Goal: Use online tool/utility: Utilize a website feature to perform a specific function

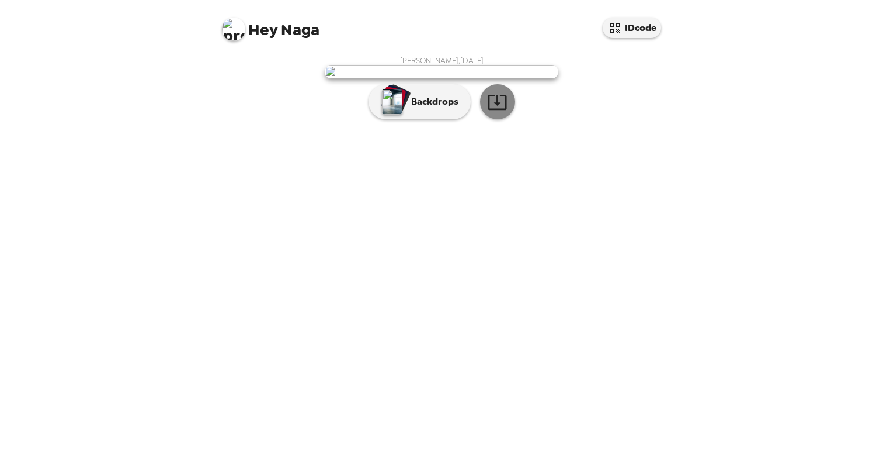
click at [492, 112] on icon "button" at bounding box center [497, 102] width 20 height 20
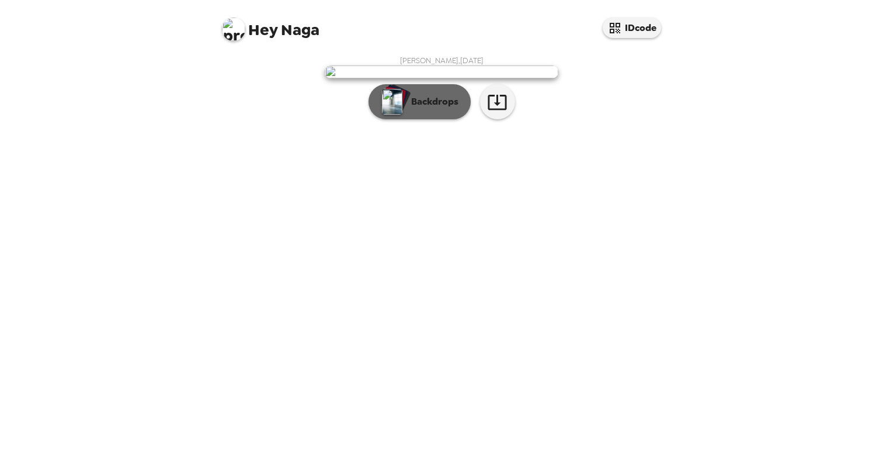
click at [429, 119] on button "Backdrops" at bounding box center [420, 101] width 102 height 35
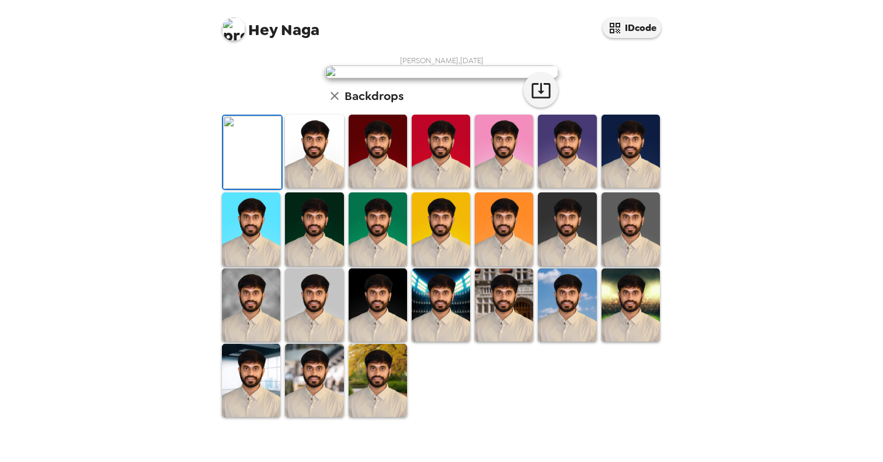
click at [314, 188] on img at bounding box center [314, 151] width 58 height 73
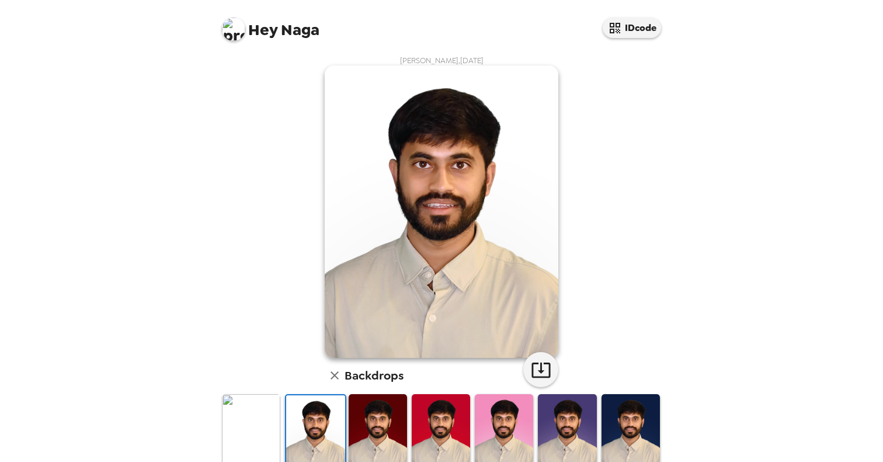
click at [367, 438] on img at bounding box center [378, 430] width 58 height 73
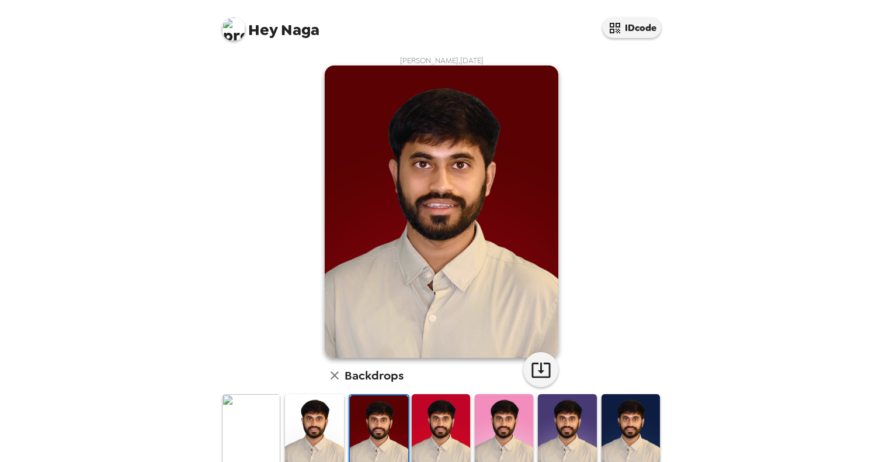
click at [427, 440] on img at bounding box center [441, 430] width 58 height 73
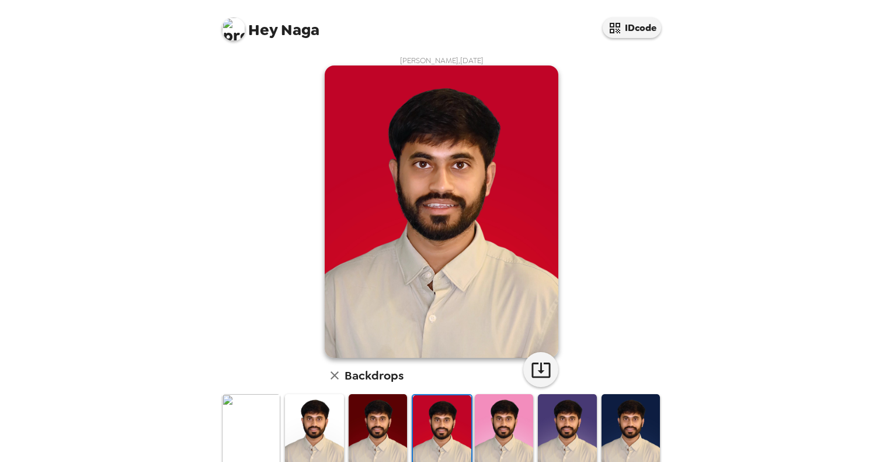
click at [488, 445] on img at bounding box center [504, 430] width 58 height 73
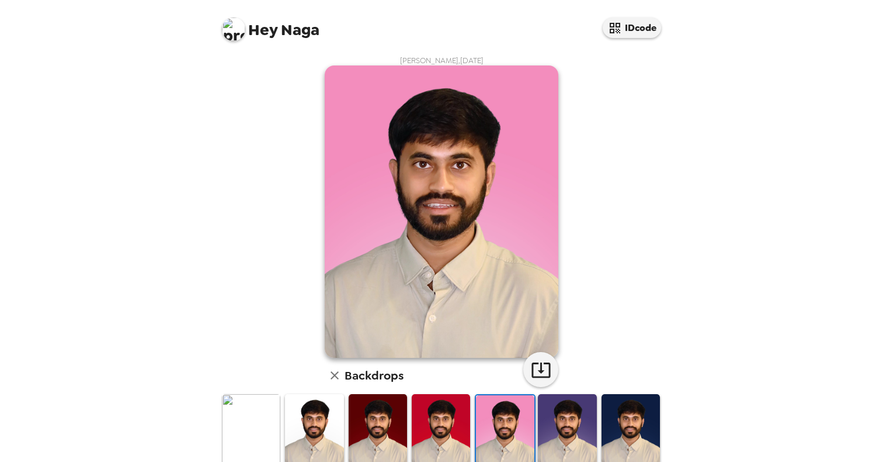
click at [542, 440] on img at bounding box center [567, 430] width 58 height 73
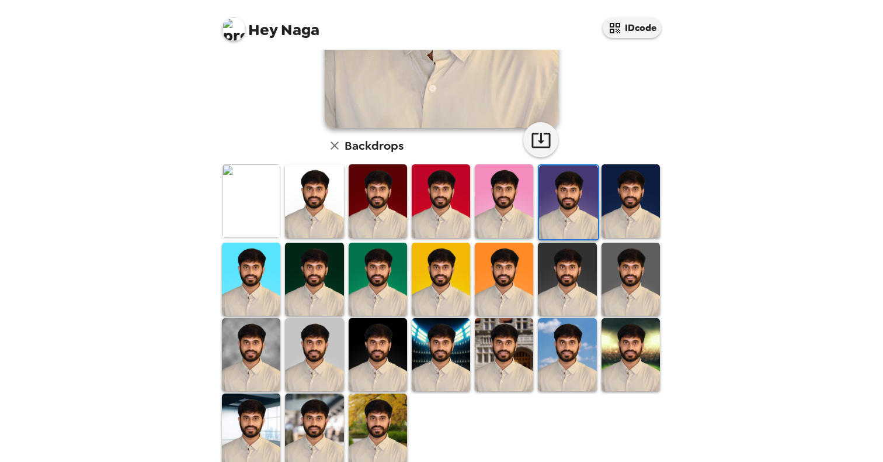
scroll to position [234, 0]
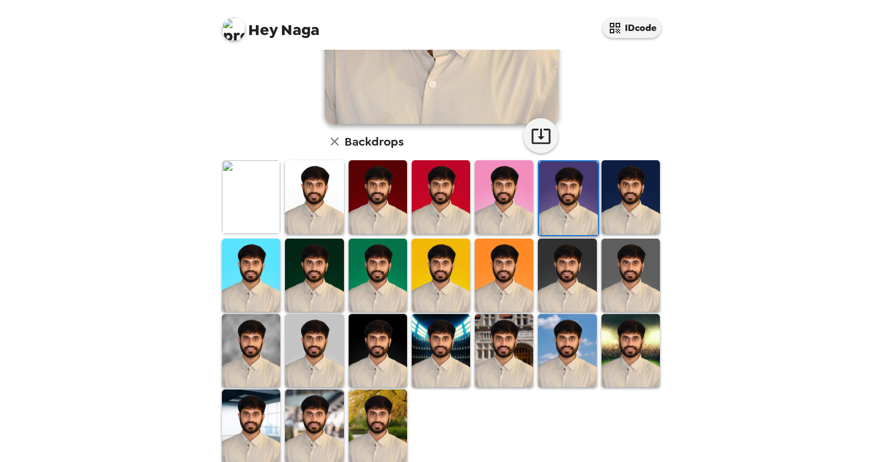
click at [570, 365] on img at bounding box center [567, 350] width 58 height 73
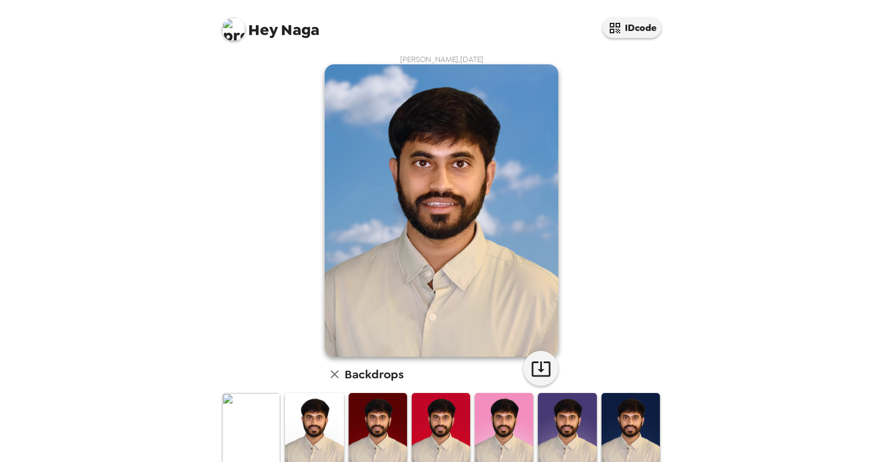
scroll to position [247, 0]
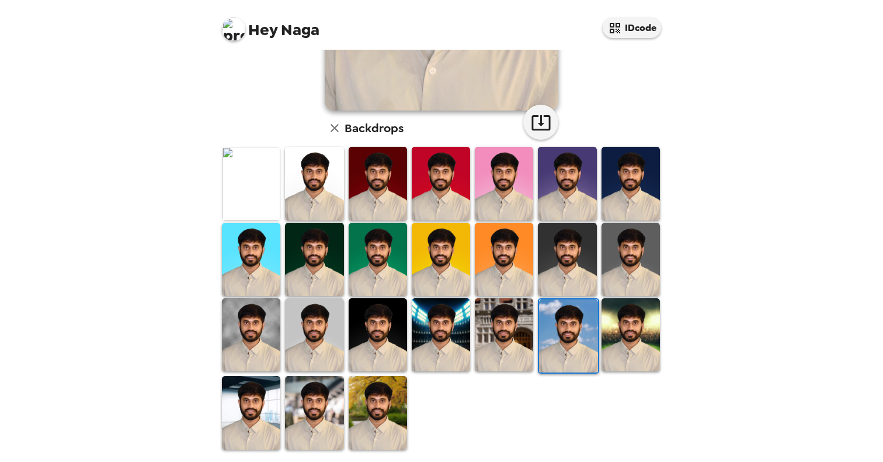
click at [374, 419] on img at bounding box center [378, 412] width 58 height 73
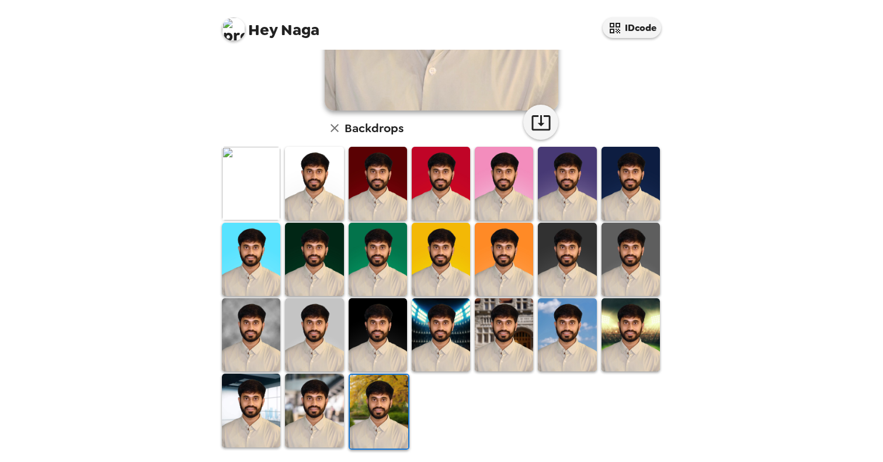
click at [311, 421] on img at bounding box center [314, 409] width 58 height 73
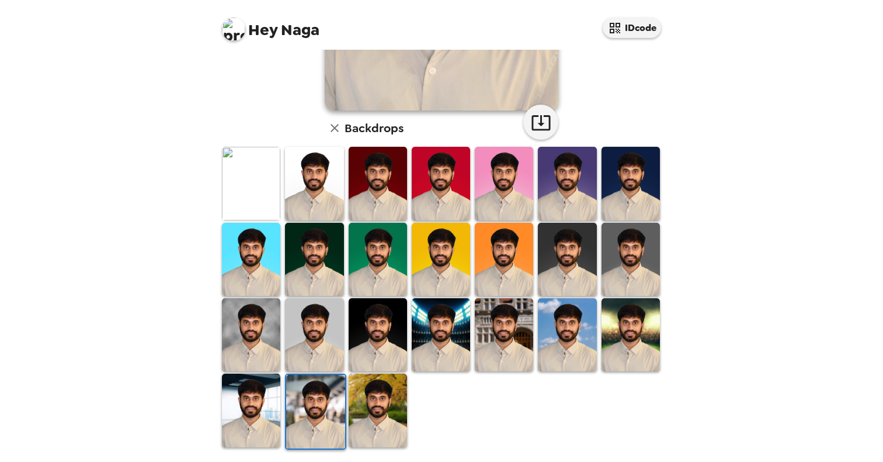
click at [356, 190] on img at bounding box center [378, 183] width 58 height 73
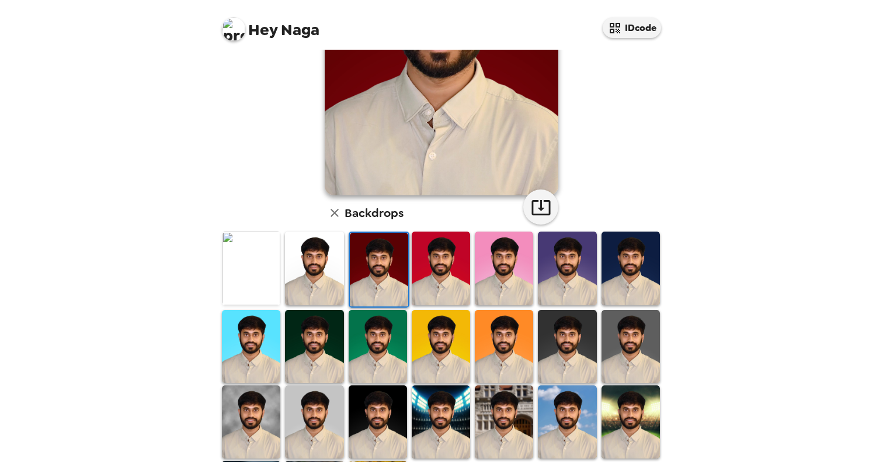
scroll to position [163, 0]
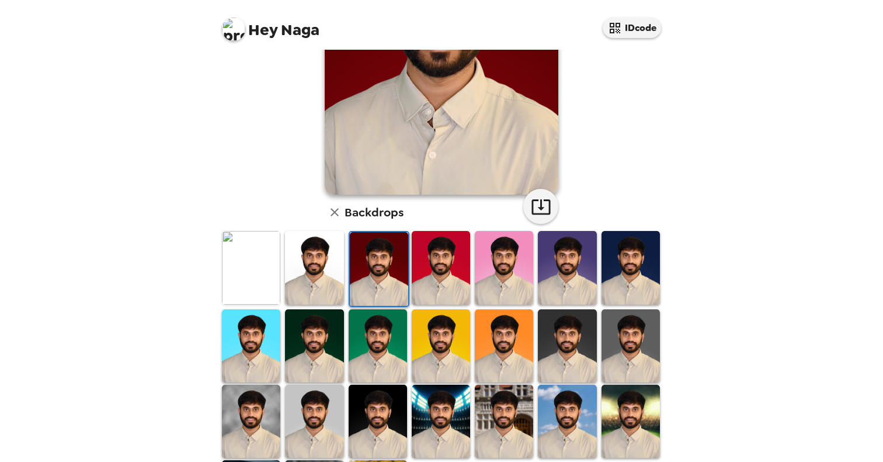
click at [248, 267] on img at bounding box center [251, 267] width 58 height 73
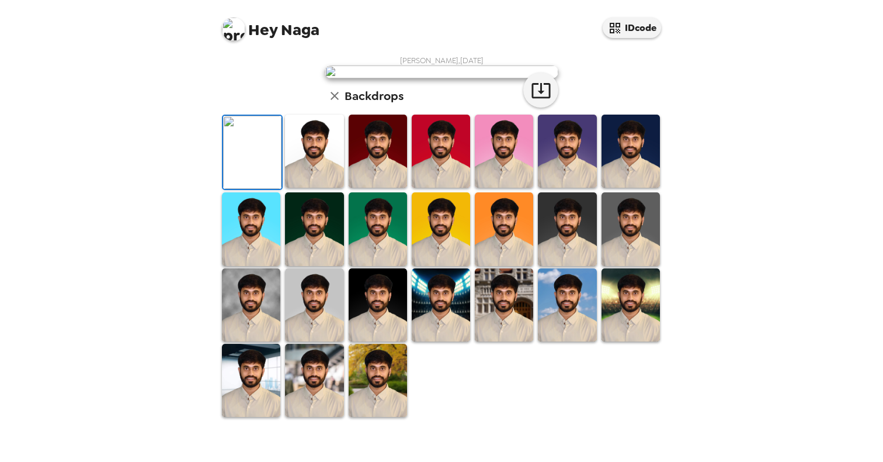
scroll to position [0, 0]
